Goal: Information Seeking & Learning: Understand process/instructions

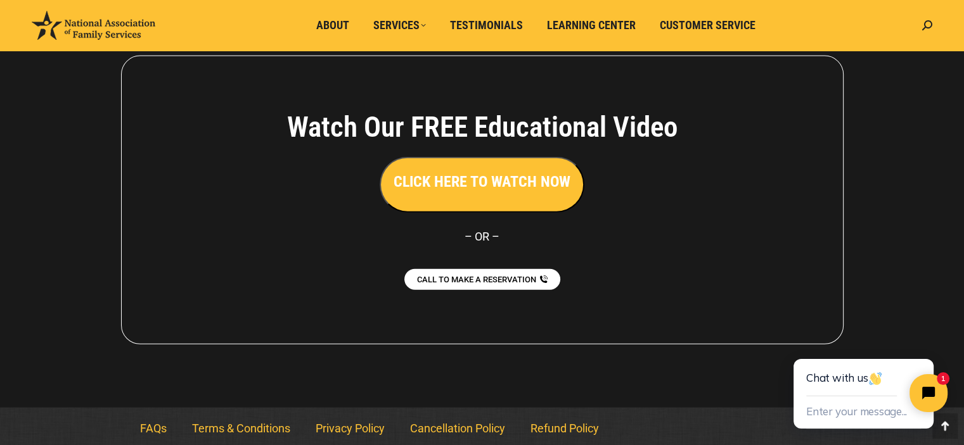
scroll to position [2881, 0]
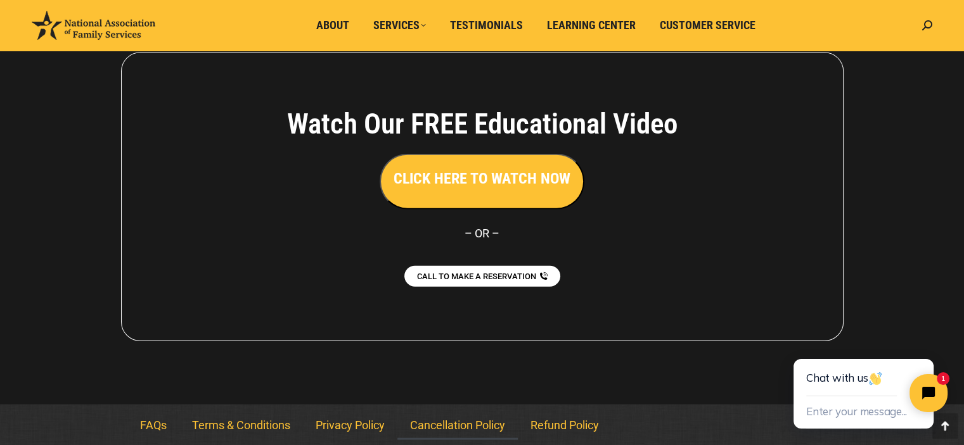
click at [451, 426] on link "Cancellation Policy" at bounding box center [457, 425] width 120 height 29
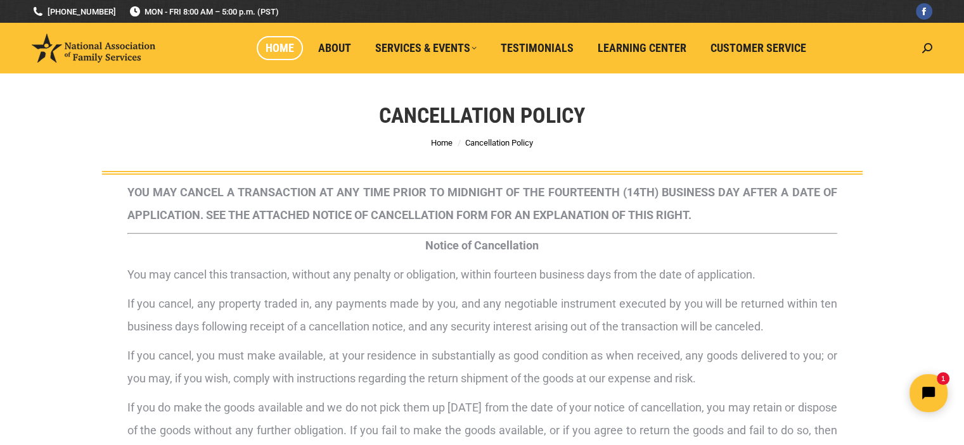
click at [279, 44] on span "Home" at bounding box center [279, 48] width 29 height 14
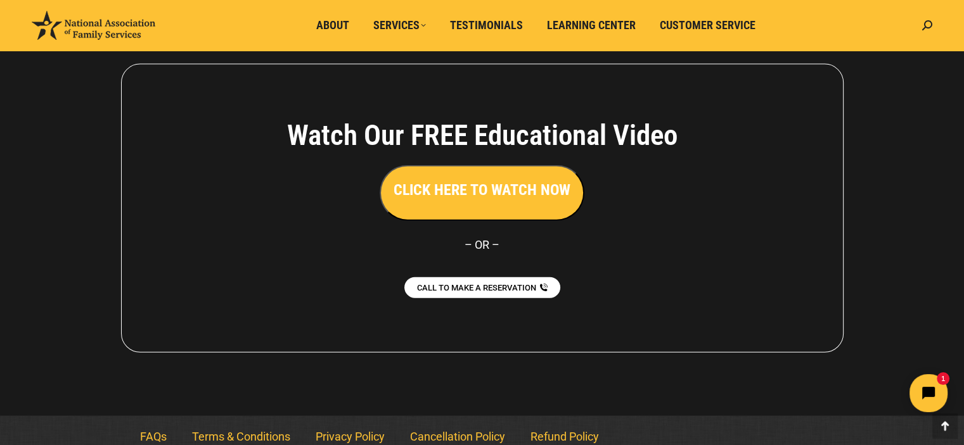
scroll to position [2881, 0]
